Goal: Transaction & Acquisition: Purchase product/service

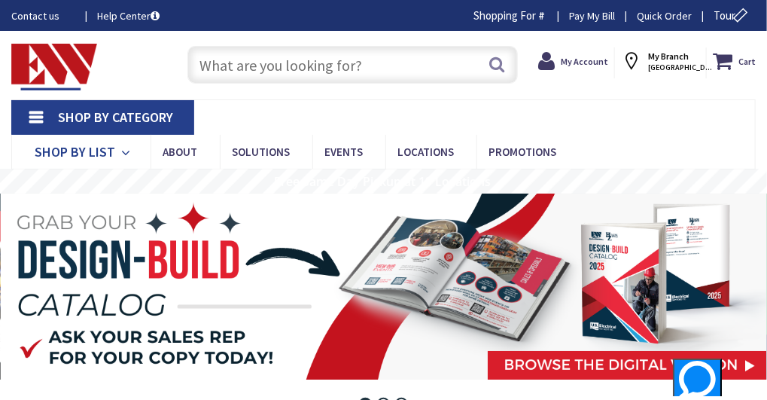
click at [151, 135] on link "Shop By List" at bounding box center [80, 152] width 139 height 35
click at [36, 115] on link "Shop By Category" at bounding box center [102, 117] width 183 height 35
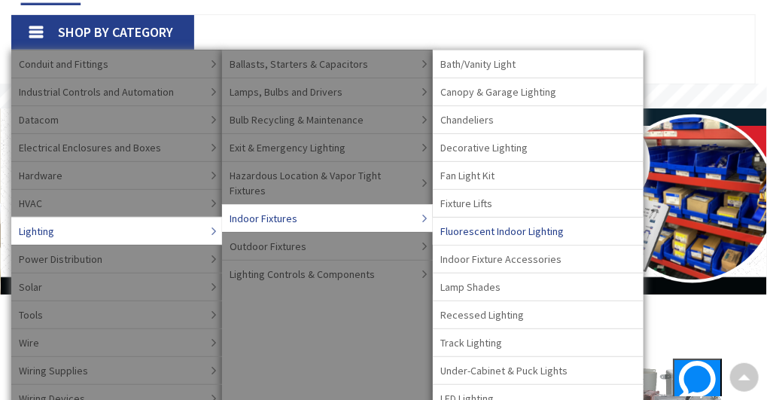
scroll to position [75, 0]
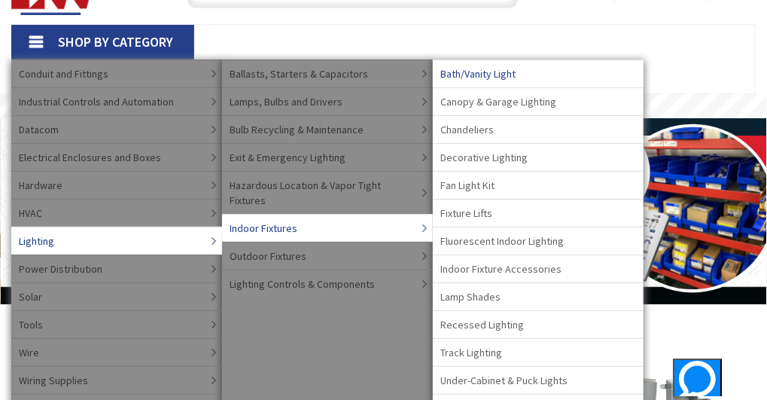
click at [453, 73] on span "Bath/Vanity Light" at bounding box center [477, 73] width 75 height 15
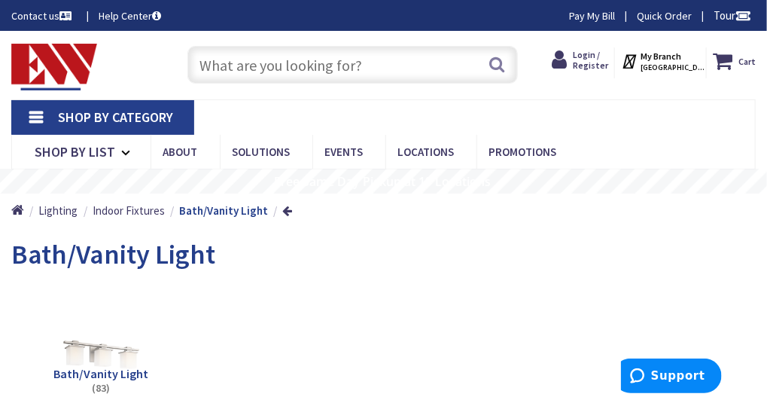
click at [221, 67] on input "text" at bounding box center [352, 65] width 330 height 38
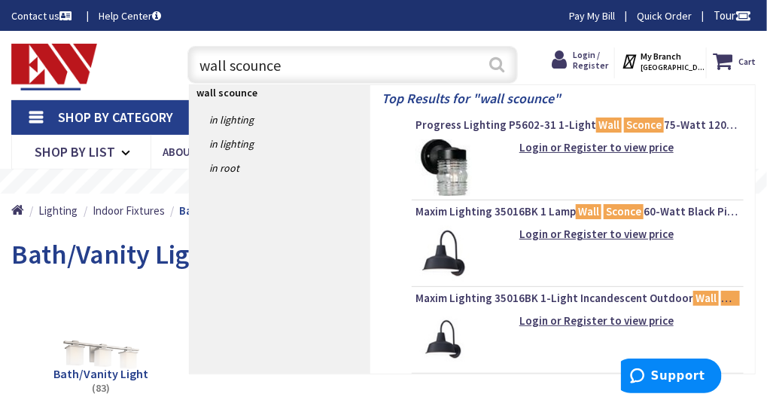
type input "wall scounce"
click at [504, 64] on button "Search" at bounding box center [497, 64] width 20 height 34
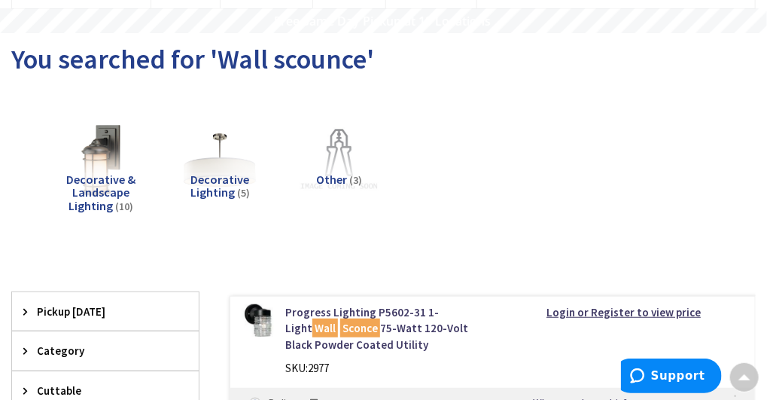
scroll to position [75, 0]
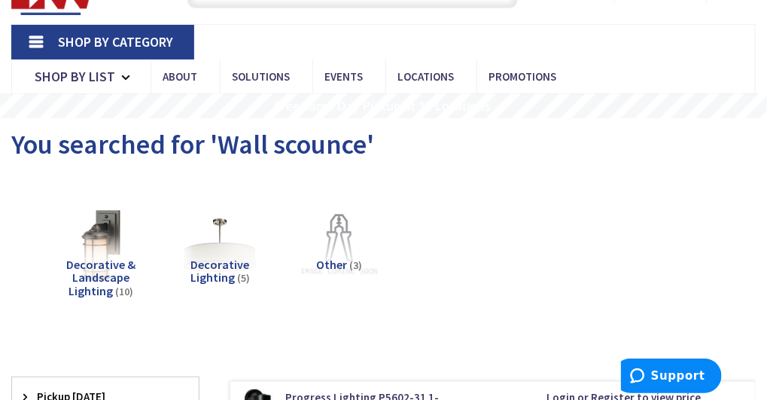
click at [105, 257] on span "Decorative & Landscape Lighting" at bounding box center [100, 277] width 69 height 41
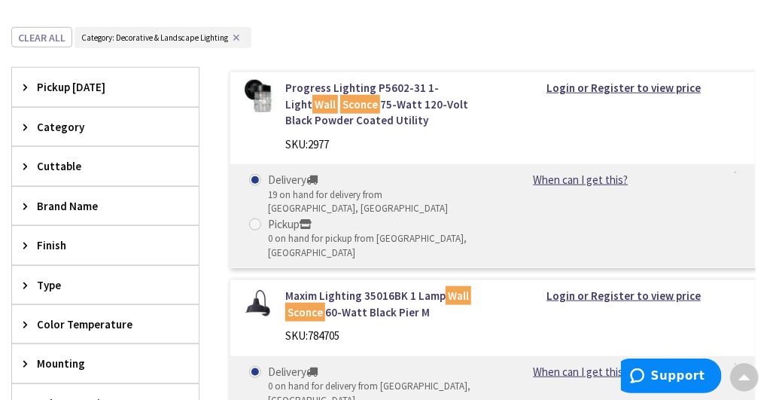
scroll to position [239, 0]
